Goal: Task Accomplishment & Management: Complete application form

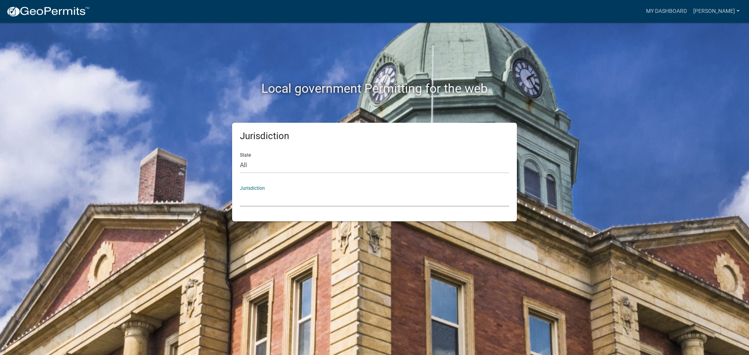
click at [311, 201] on select "[GEOGRAPHIC_DATA], [US_STATE] [GEOGRAPHIC_DATA], [US_STATE][PERSON_NAME][GEOGRA…" at bounding box center [374, 199] width 269 height 16
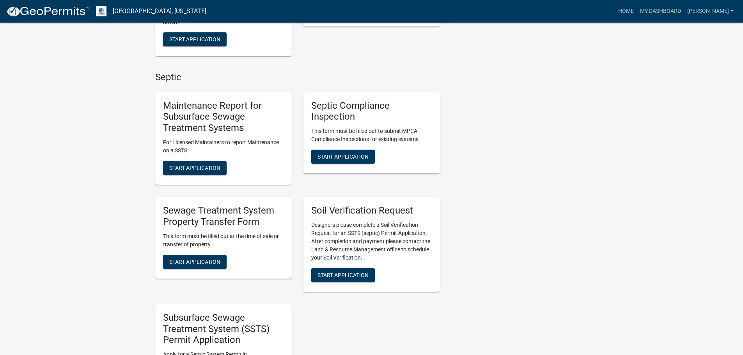
scroll to position [312, 0]
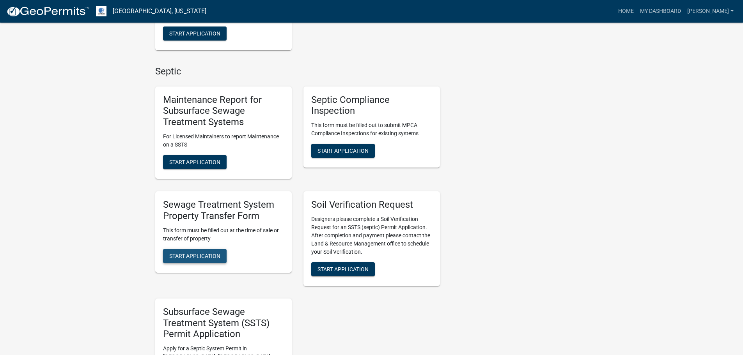
click at [207, 253] on span "Start Application" at bounding box center [194, 256] width 51 height 6
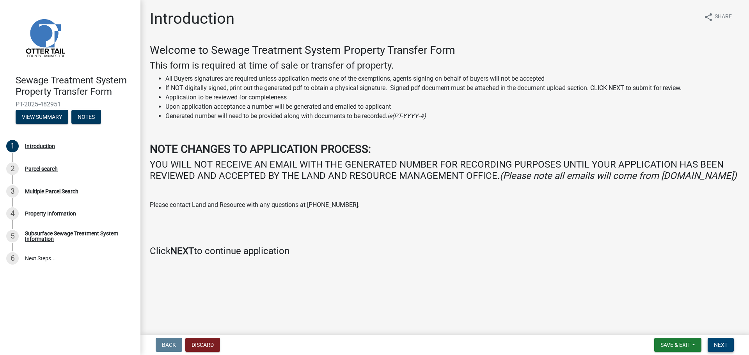
click at [719, 350] on button "Next" at bounding box center [720, 345] width 26 height 14
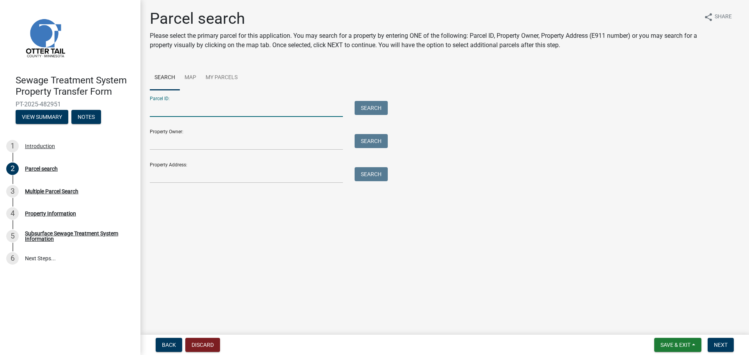
click at [215, 105] on input "Parcel ID:" at bounding box center [246, 109] width 193 height 16
click at [198, 108] on input "Parcel ID:" at bounding box center [246, 109] width 193 height 16
type input "0"
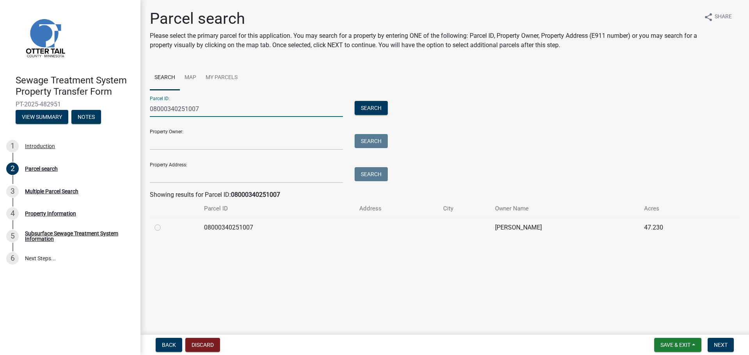
type input "08000340251007"
click at [334, 227] on td "08000340251007" at bounding box center [276, 227] width 155 height 19
click at [162, 229] on div at bounding box center [174, 227] width 40 height 9
click at [164, 223] on label at bounding box center [164, 223] width 0 height 0
click at [164, 225] on input "radio" at bounding box center [166, 225] width 5 height 5
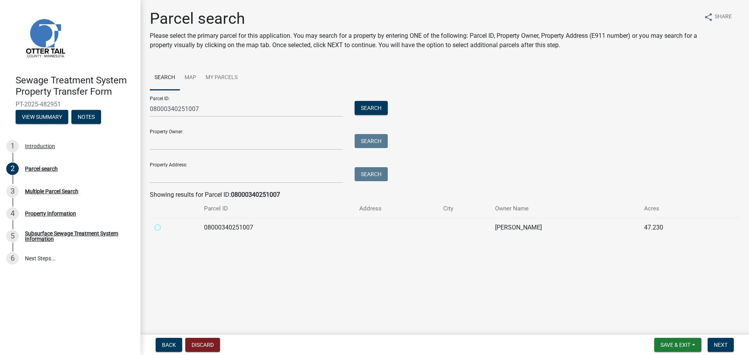
radio input "true"
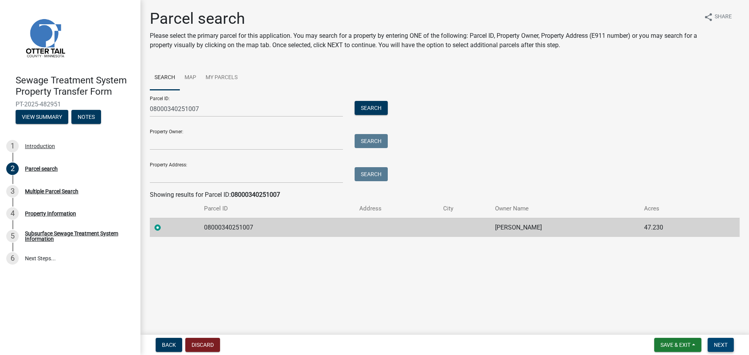
click at [725, 343] on span "Next" at bounding box center [721, 345] width 14 height 6
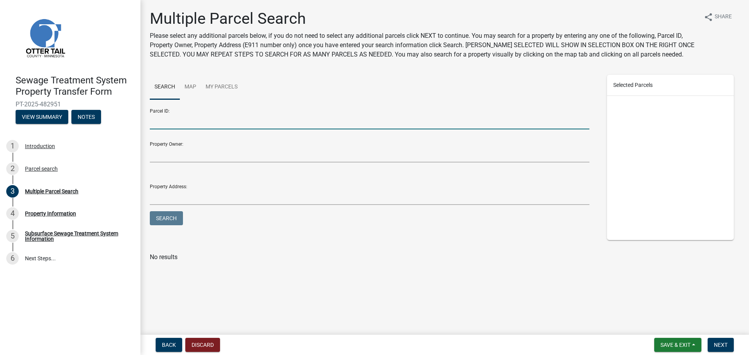
click at [192, 120] on input "Parcel ID:" at bounding box center [369, 121] width 439 height 16
type input "08000340250000"
click at [150, 211] on button "Search" at bounding box center [166, 218] width 33 height 14
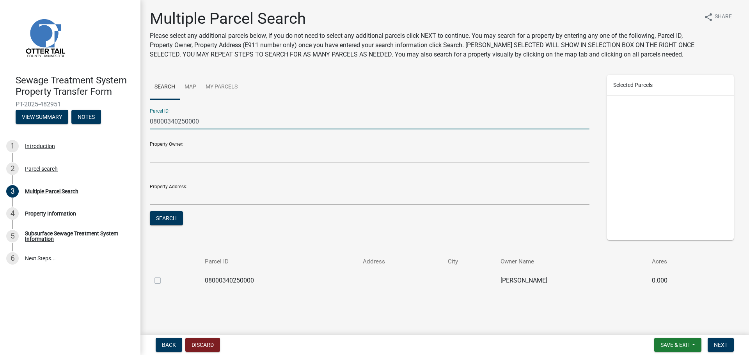
click at [164, 276] on label at bounding box center [164, 276] width 0 height 0
click at [164, 278] on input "checkbox" at bounding box center [166, 278] width 5 height 5
checkbox input "true"
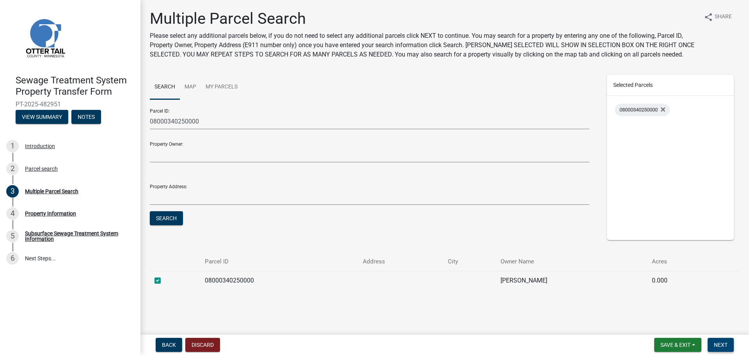
click at [724, 340] on button "Next" at bounding box center [720, 345] width 26 height 14
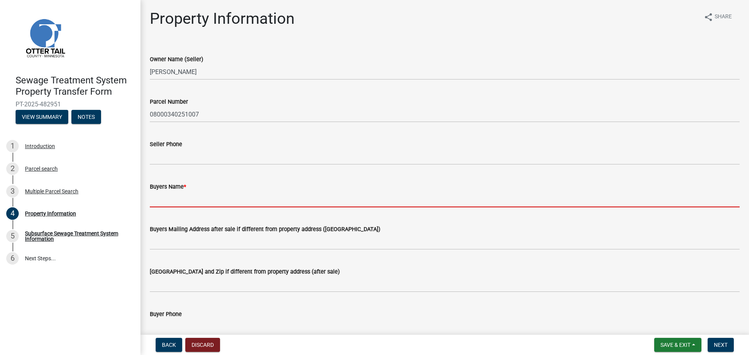
click at [181, 193] on input "Buyers Name *" at bounding box center [445, 199] width 590 height 16
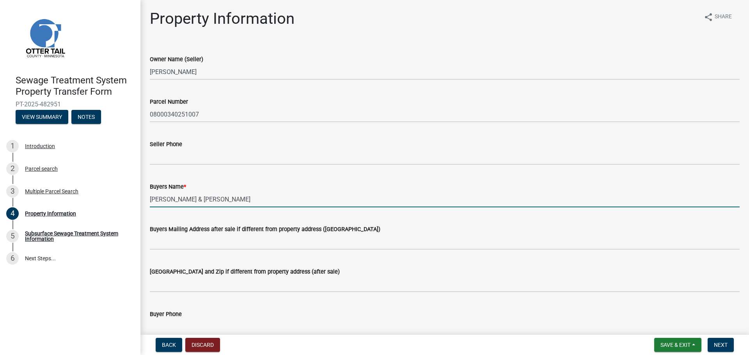
type input "[PERSON_NAME] & [PERSON_NAME]"
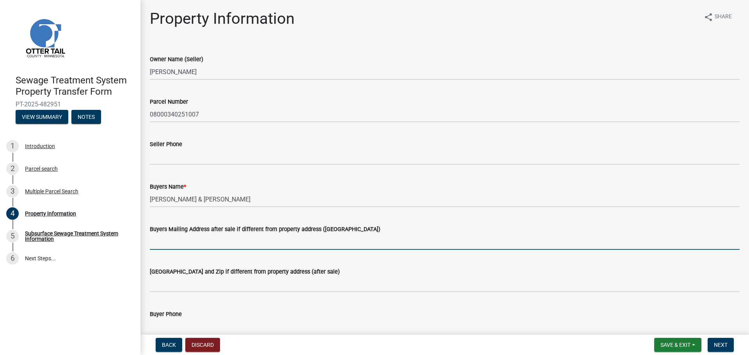
click at [189, 241] on input "Buyers Mailing Address after sale if different from property address ([GEOGRAPH…" at bounding box center [445, 242] width 590 height 16
paste input "[STREET_ADDRESS]"
type input "[STREET_ADDRESS]"
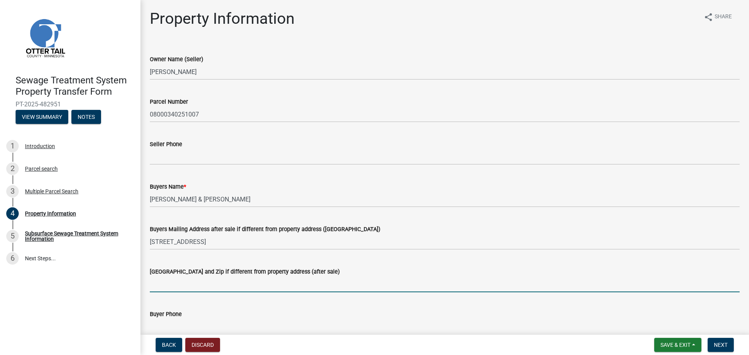
click at [176, 289] on input "[GEOGRAPHIC_DATA] and Zip if different from property address (after sale)" at bounding box center [445, 284] width 590 height 16
paste input "Vergas"
type input "Vergas, [GEOGRAPHIC_DATA] 56587"
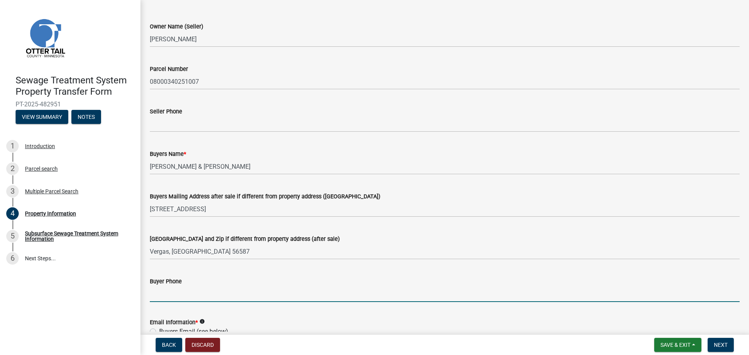
scroll to position [120, 0]
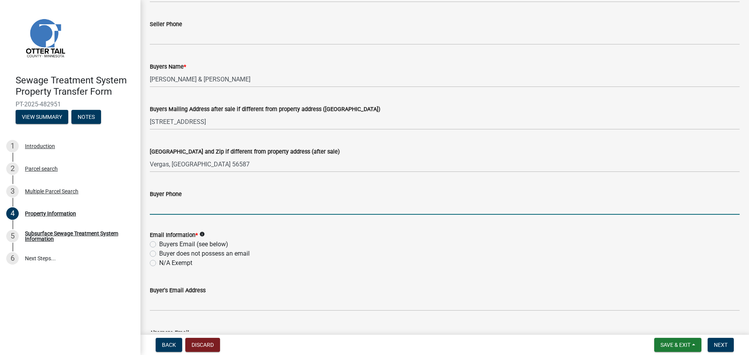
click at [176, 200] on input "Buyer Phone" at bounding box center [445, 207] width 590 height 16
paste input "[PHONE_NUMBER]"
type input "[PHONE_NUMBER]"
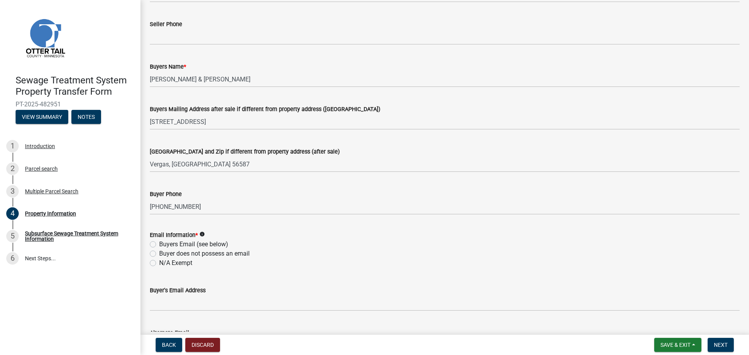
click at [187, 243] on label "Buyers Email (see below)" at bounding box center [193, 244] width 69 height 9
click at [164, 243] on input "Buyers Email (see below)" at bounding box center [161, 242] width 5 height 5
radio input "true"
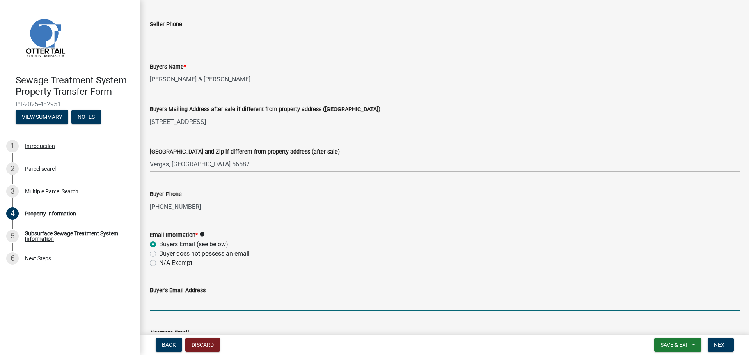
click at [220, 302] on input "Buyer's Email Address" at bounding box center [445, 303] width 590 height 16
paste input "[EMAIL_ADDRESS][DOMAIN_NAME]"
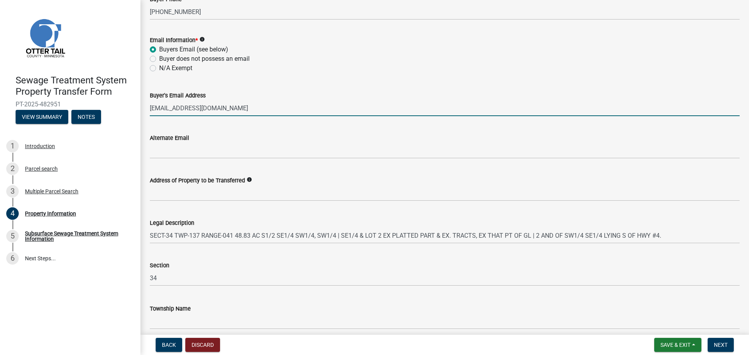
scroll to position [349, 0]
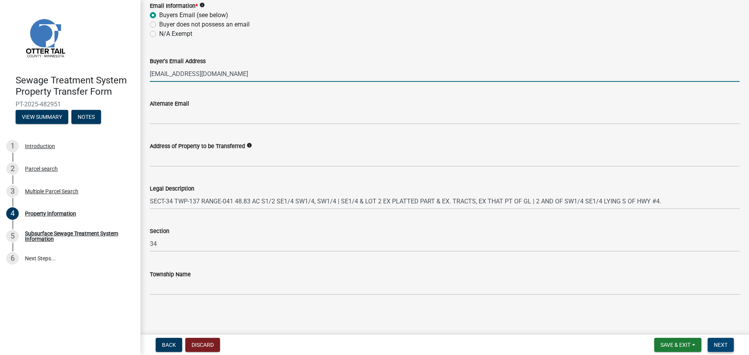
type input "[EMAIL_ADDRESS][DOMAIN_NAME]"
click at [719, 349] on button "Next" at bounding box center [720, 345] width 26 height 14
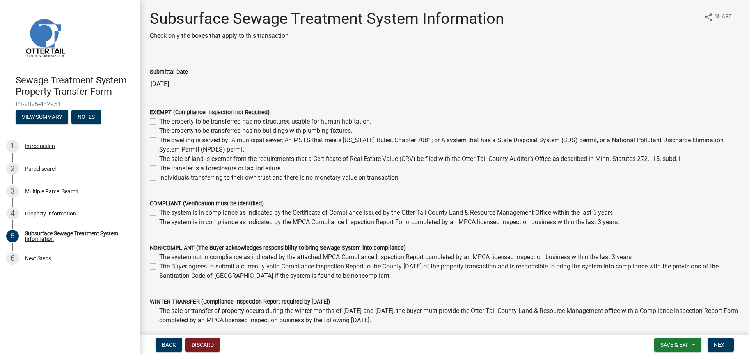
click at [246, 128] on label "The property to be transferred has no buildings with plumbing fixtures." at bounding box center [255, 130] width 193 height 9
click at [164, 128] on input "The property to be transferred has no buildings with plumbing fixtures." at bounding box center [161, 128] width 5 height 5
checkbox input "true"
checkbox input "false"
checkbox input "true"
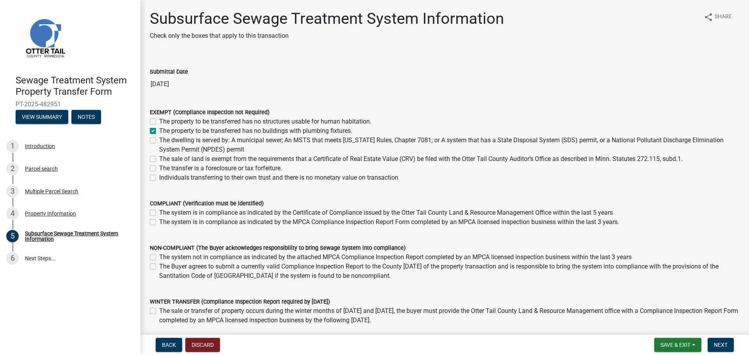
checkbox input "false"
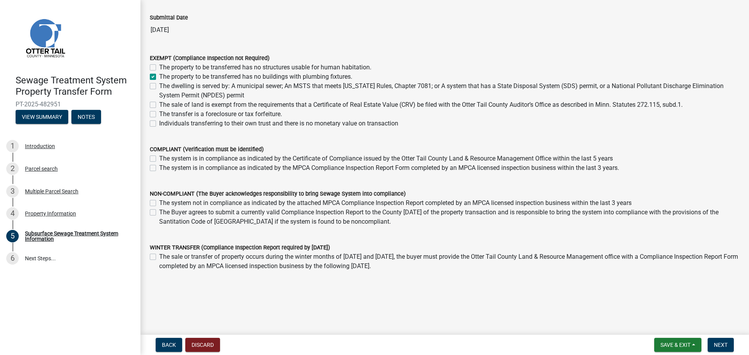
scroll to position [56, 0]
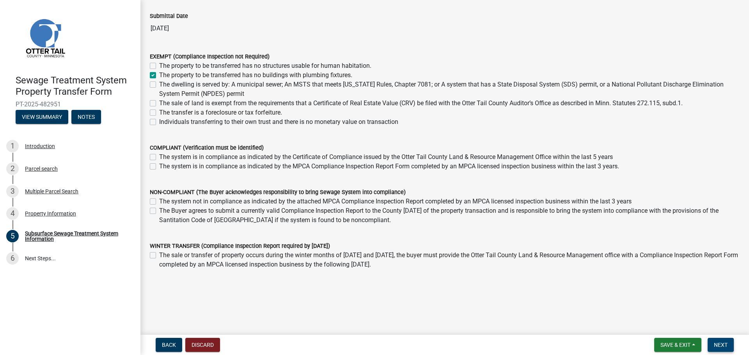
click at [714, 344] on span "Next" at bounding box center [721, 345] width 14 height 6
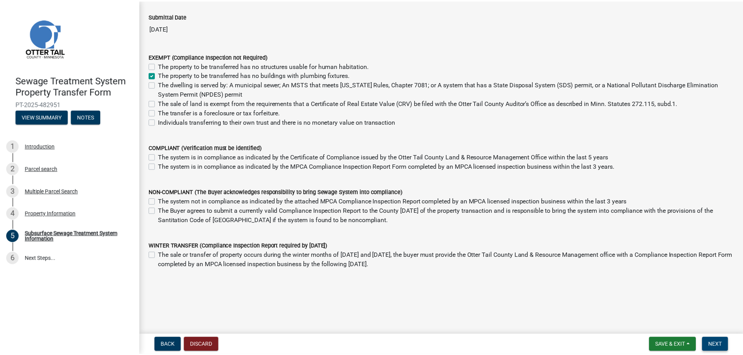
scroll to position [0, 0]
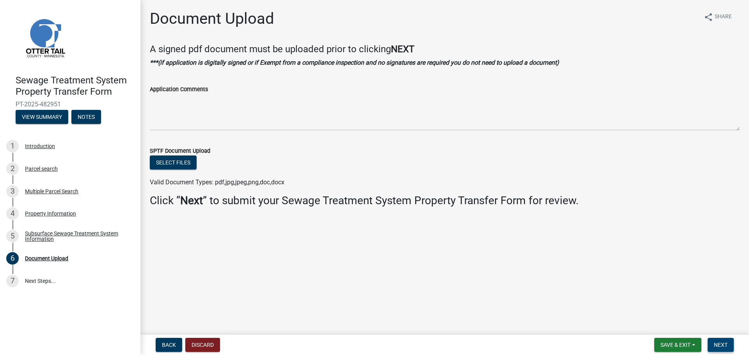
click at [714, 344] on span "Next" at bounding box center [721, 345] width 14 height 6
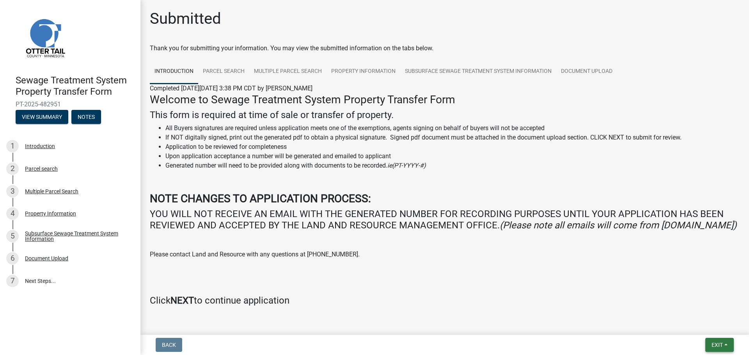
click at [719, 346] on span "Exit" at bounding box center [716, 345] width 11 height 6
click at [705, 329] on button "Save & Exit" at bounding box center [702, 324] width 62 height 19
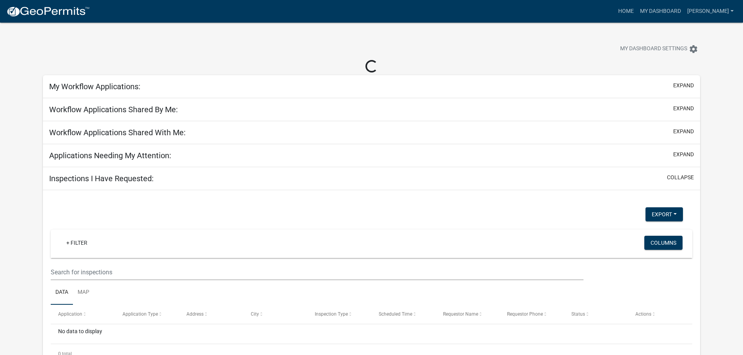
select select "2: 50"
